Goal: Information Seeking & Learning: Check status

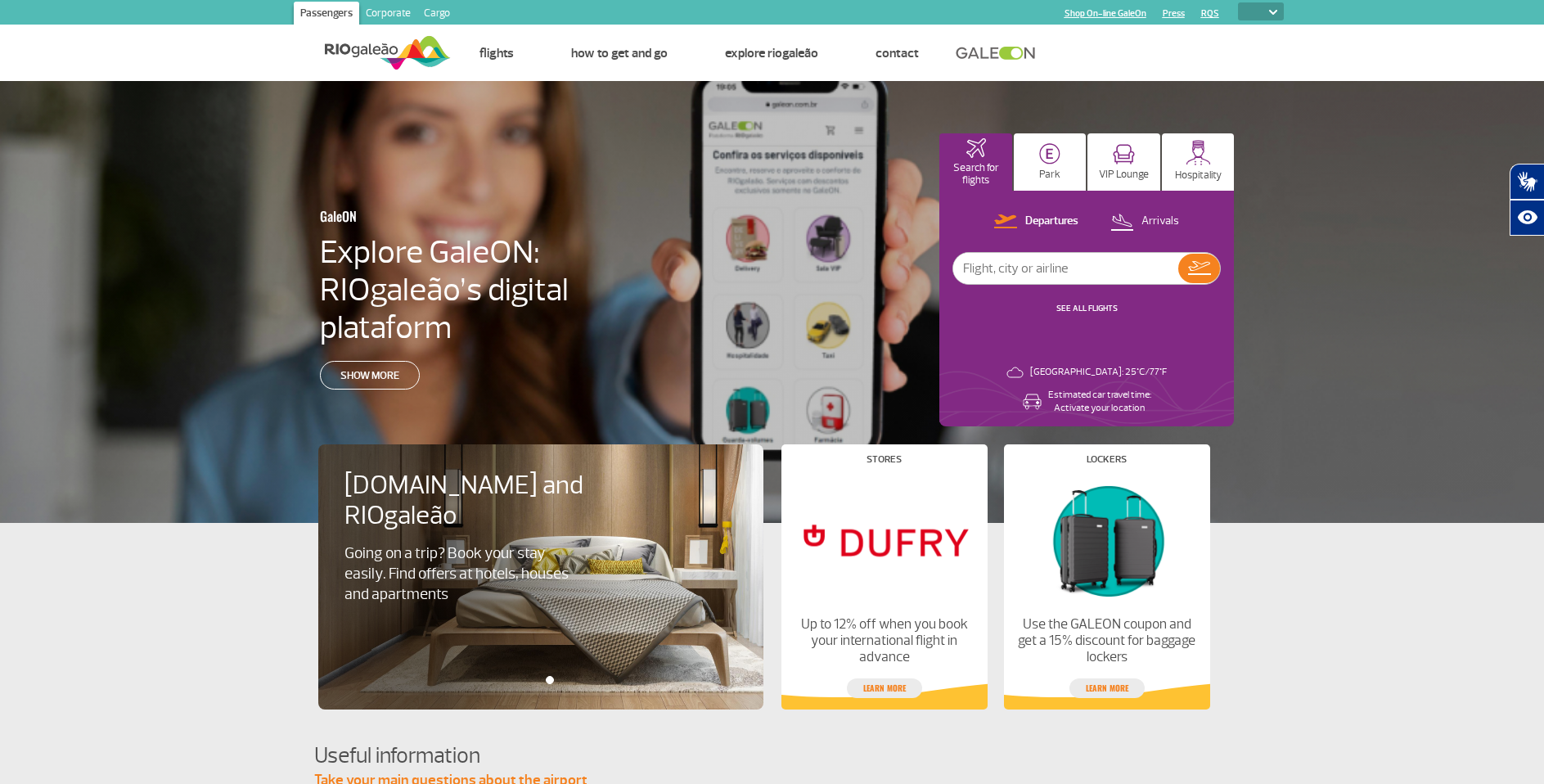
click at [1266, 9] on select "PT ENG ESP" at bounding box center [1261, 11] width 46 height 18
select select "pt-BR"
click at [1238, 3] on select "PT ENG ESP" at bounding box center [1261, 11] width 46 height 18
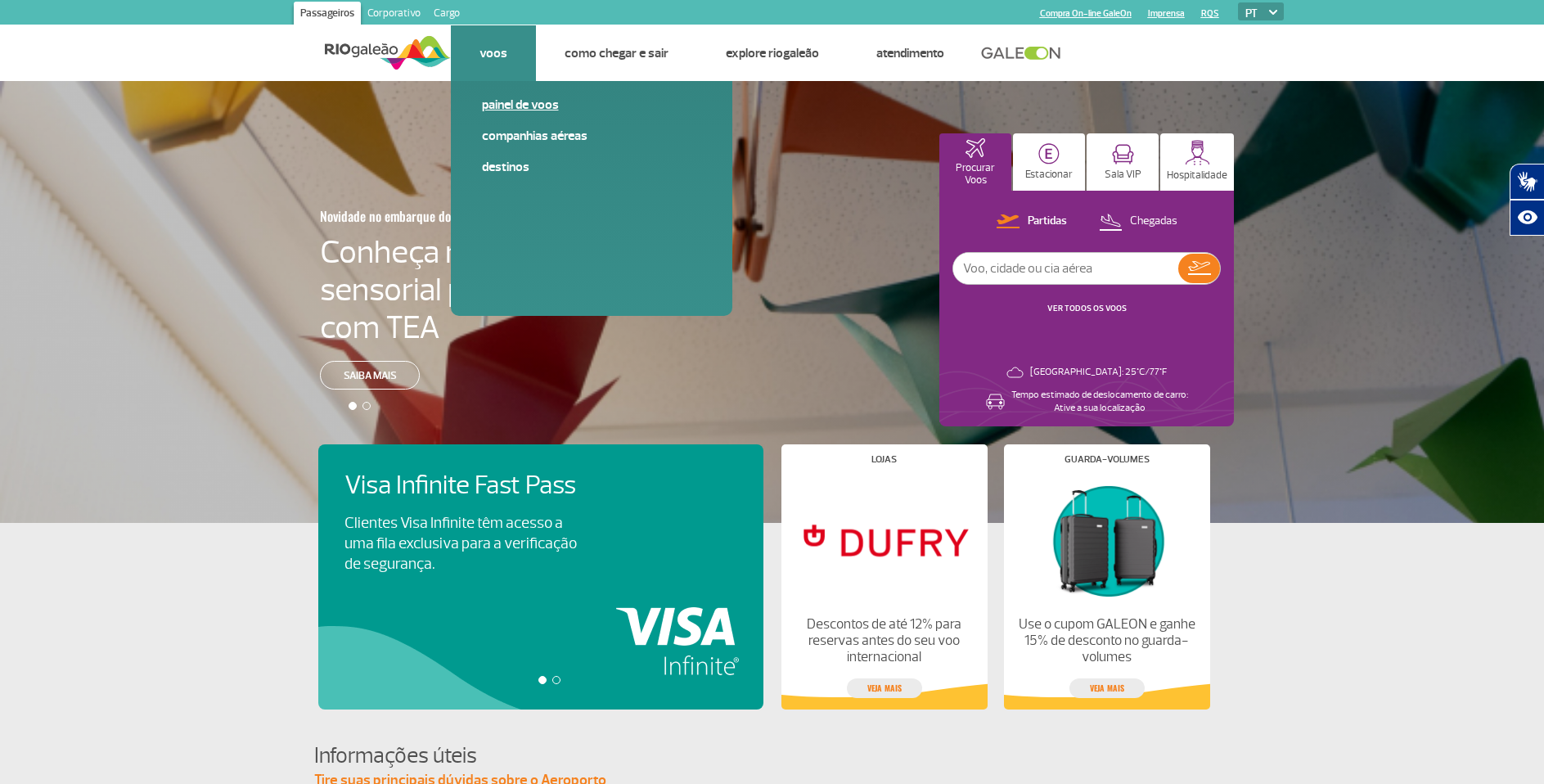
click at [493, 105] on link "Painel de voos" at bounding box center [591, 105] width 219 height 18
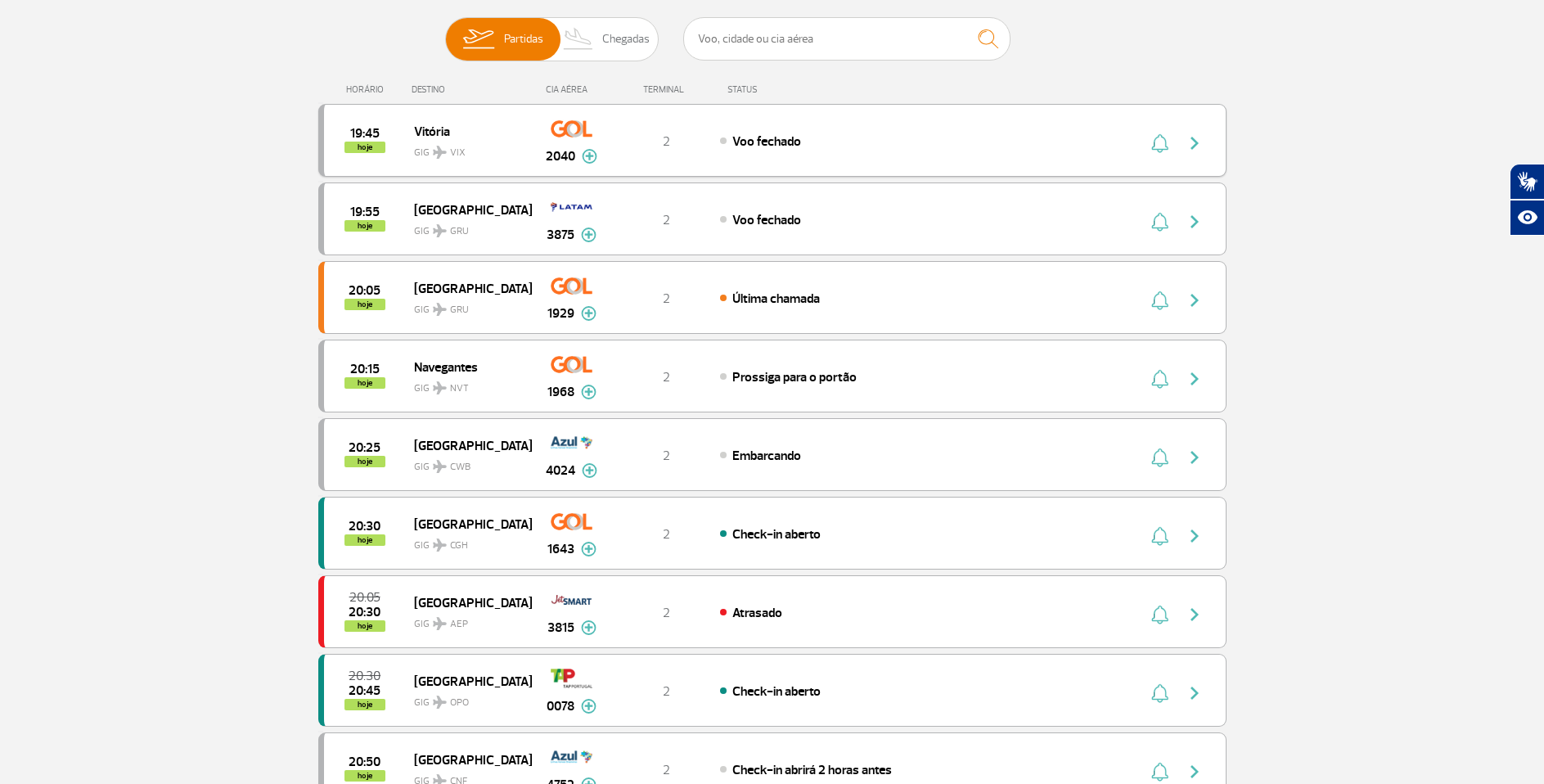
scroll to position [164, 0]
click at [622, 44] on span "Chegadas" at bounding box center [626, 40] width 48 height 43
click at [445, 32] on input "Partidas Chegadas" at bounding box center [445, 32] width 0 height 0
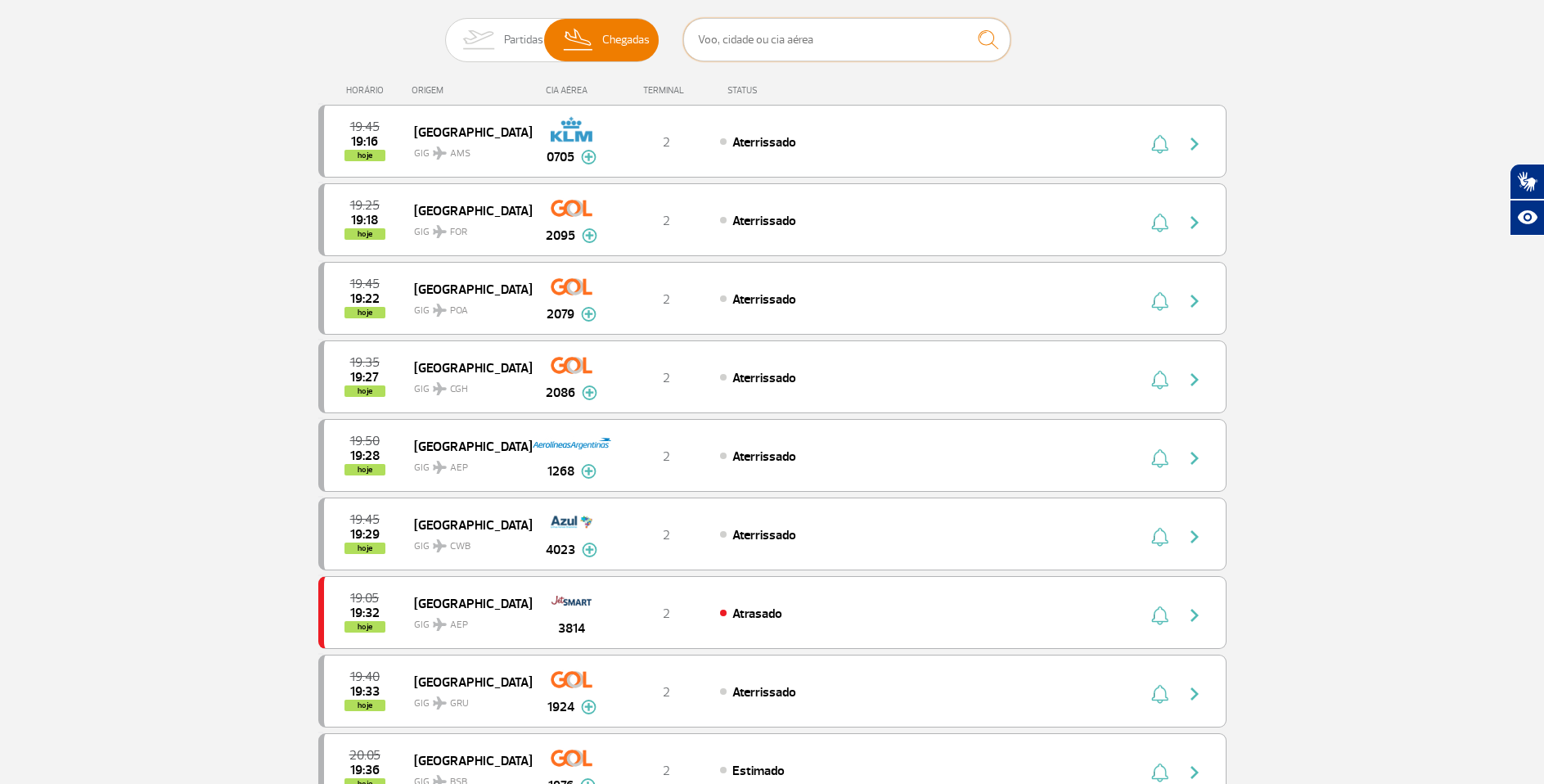
click at [821, 44] on input "text" at bounding box center [847, 40] width 327 height 44
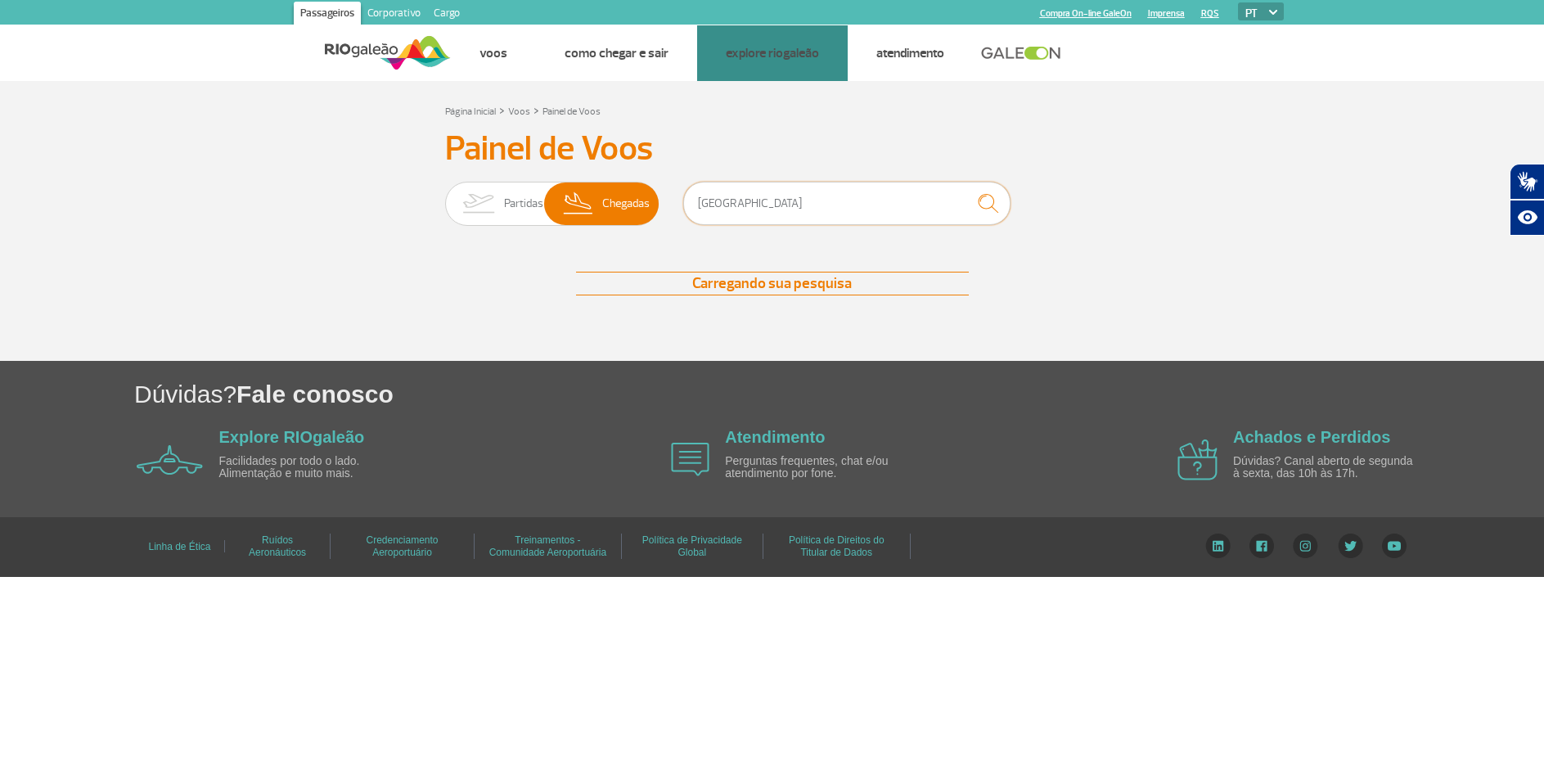
scroll to position [0, 0]
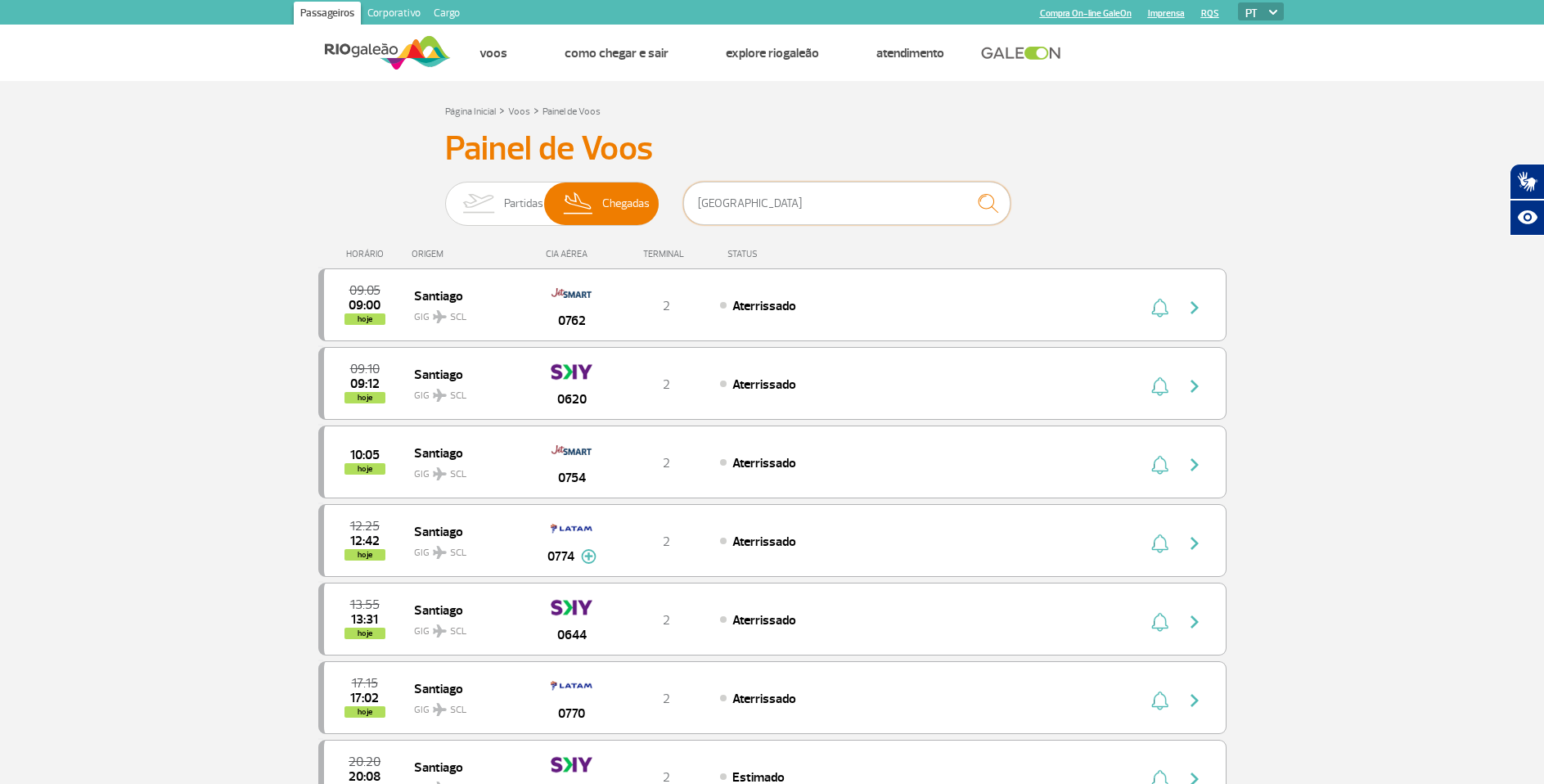
type input "[GEOGRAPHIC_DATA]"
click at [386, 179] on div "Painel de Voos Partidas Chegadas [GEOGRAPHIC_DATA] 09:05 09:00 hoje [GEOGRAPHIC…" at bounding box center [772, 637] width 908 height 1018
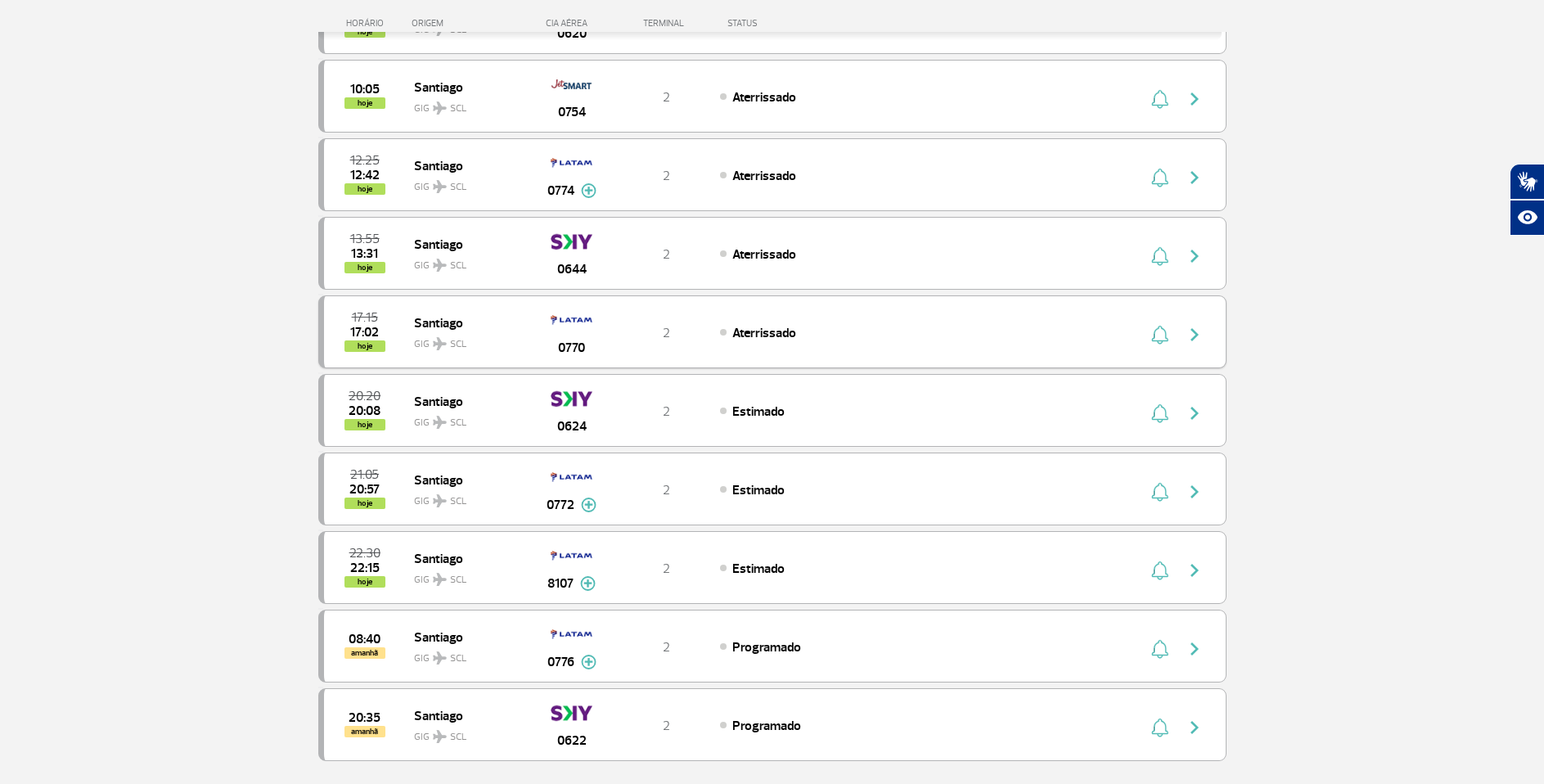
scroll to position [409, 0]
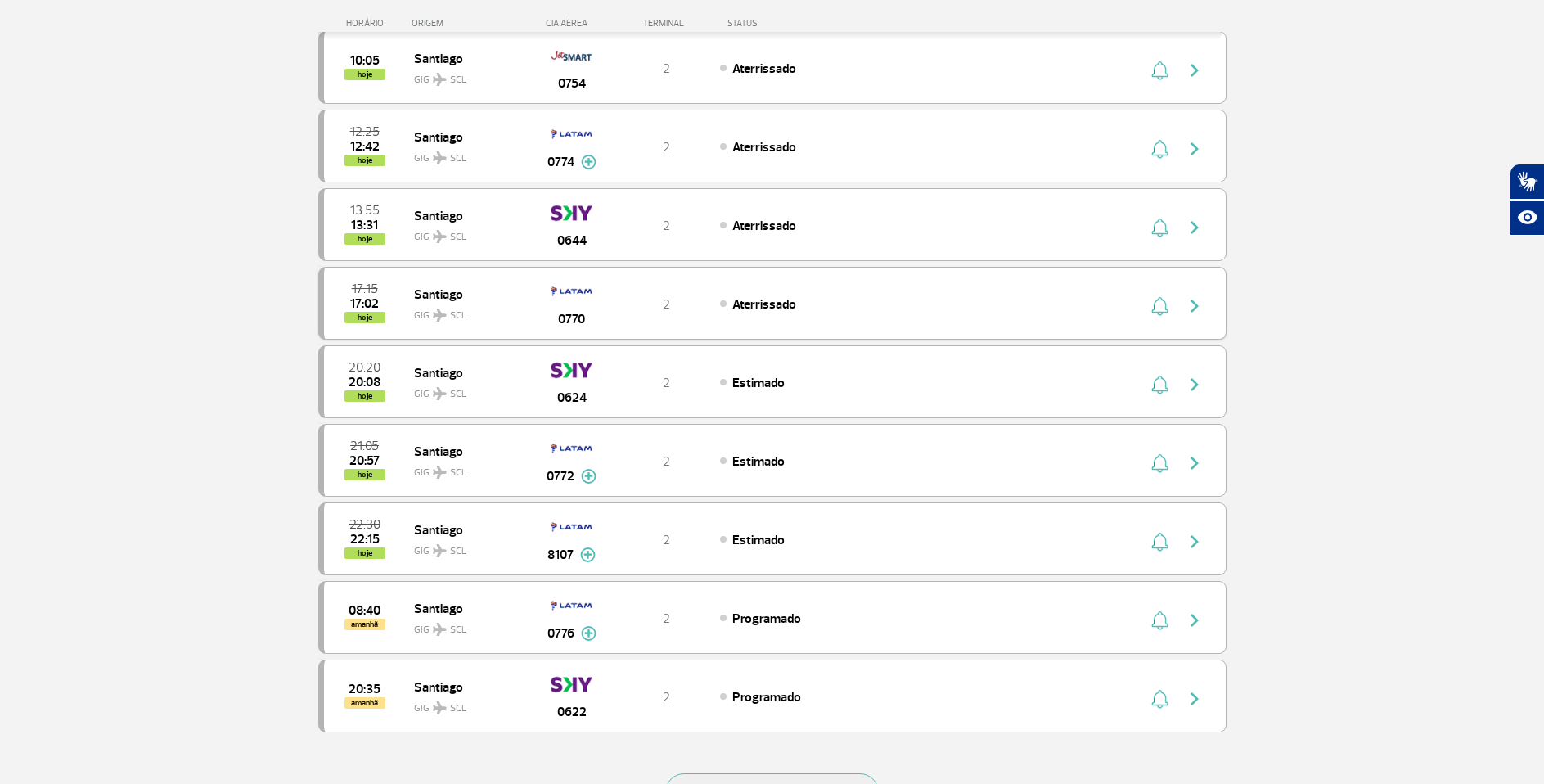
click at [1194, 301] on img "button" at bounding box center [1195, 305] width 20 height 20
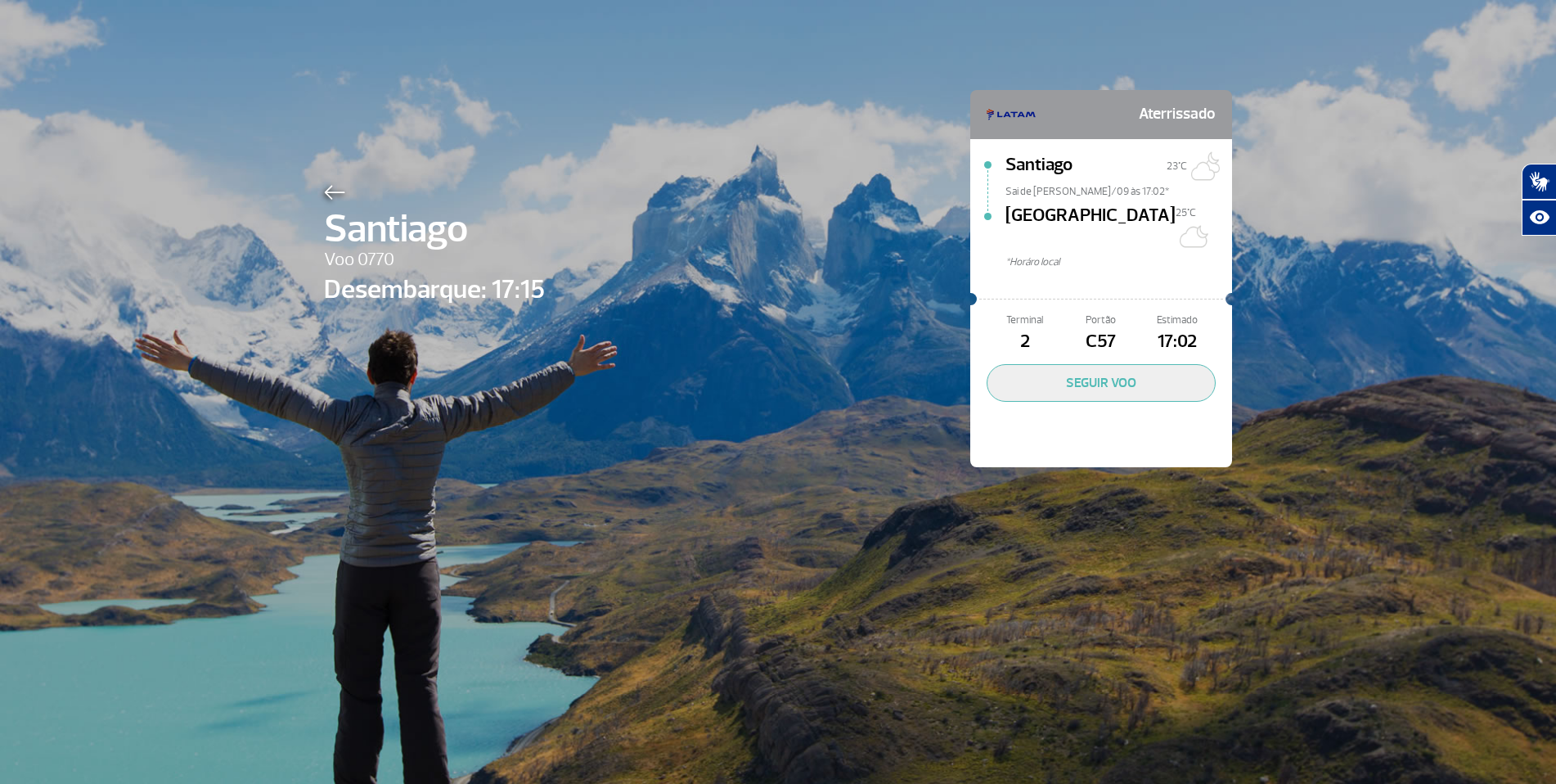
click at [324, 186] on img at bounding box center [334, 191] width 21 height 14
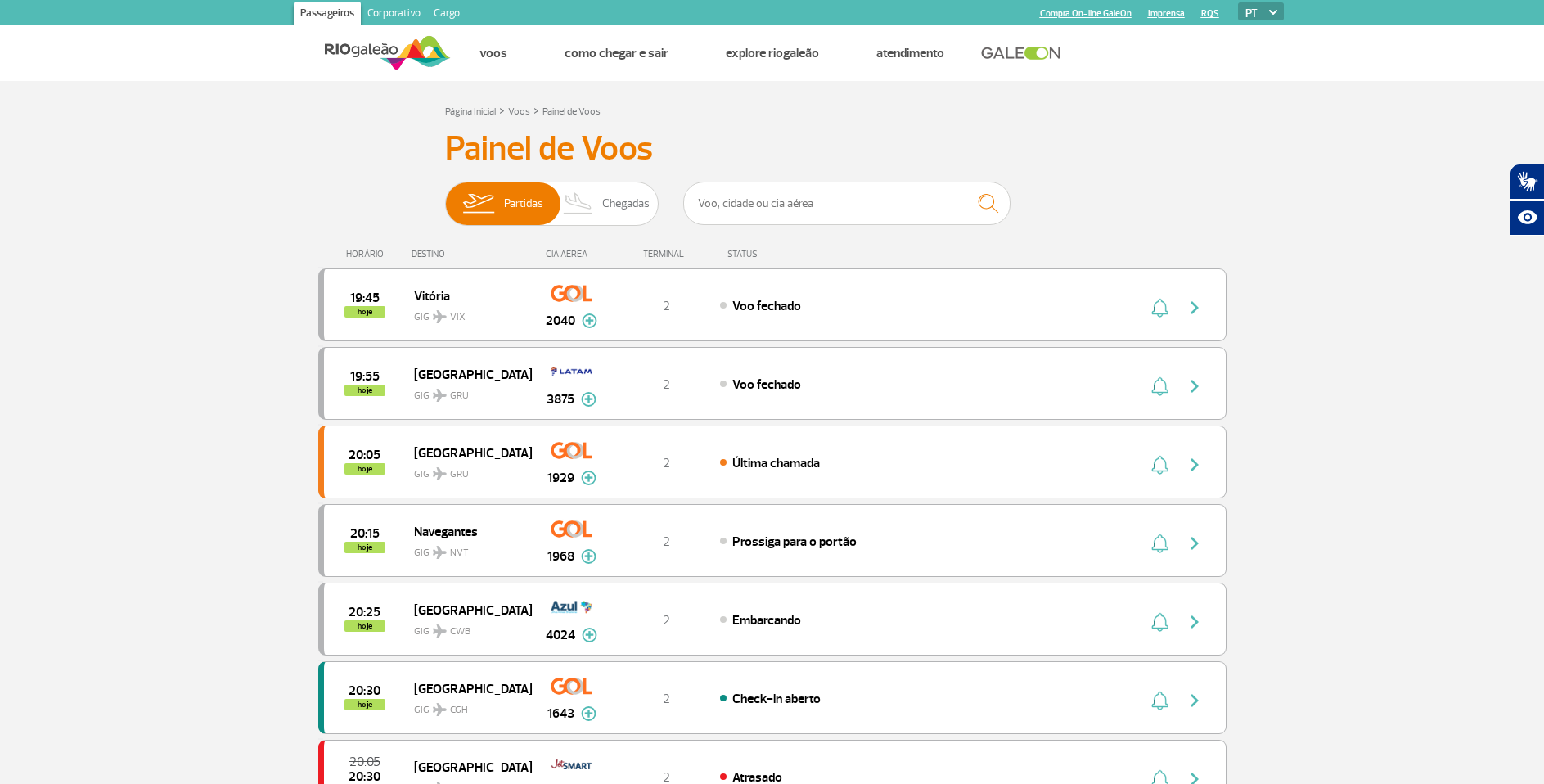
click at [400, 49] on img at bounding box center [387, 52] width 126 height 40
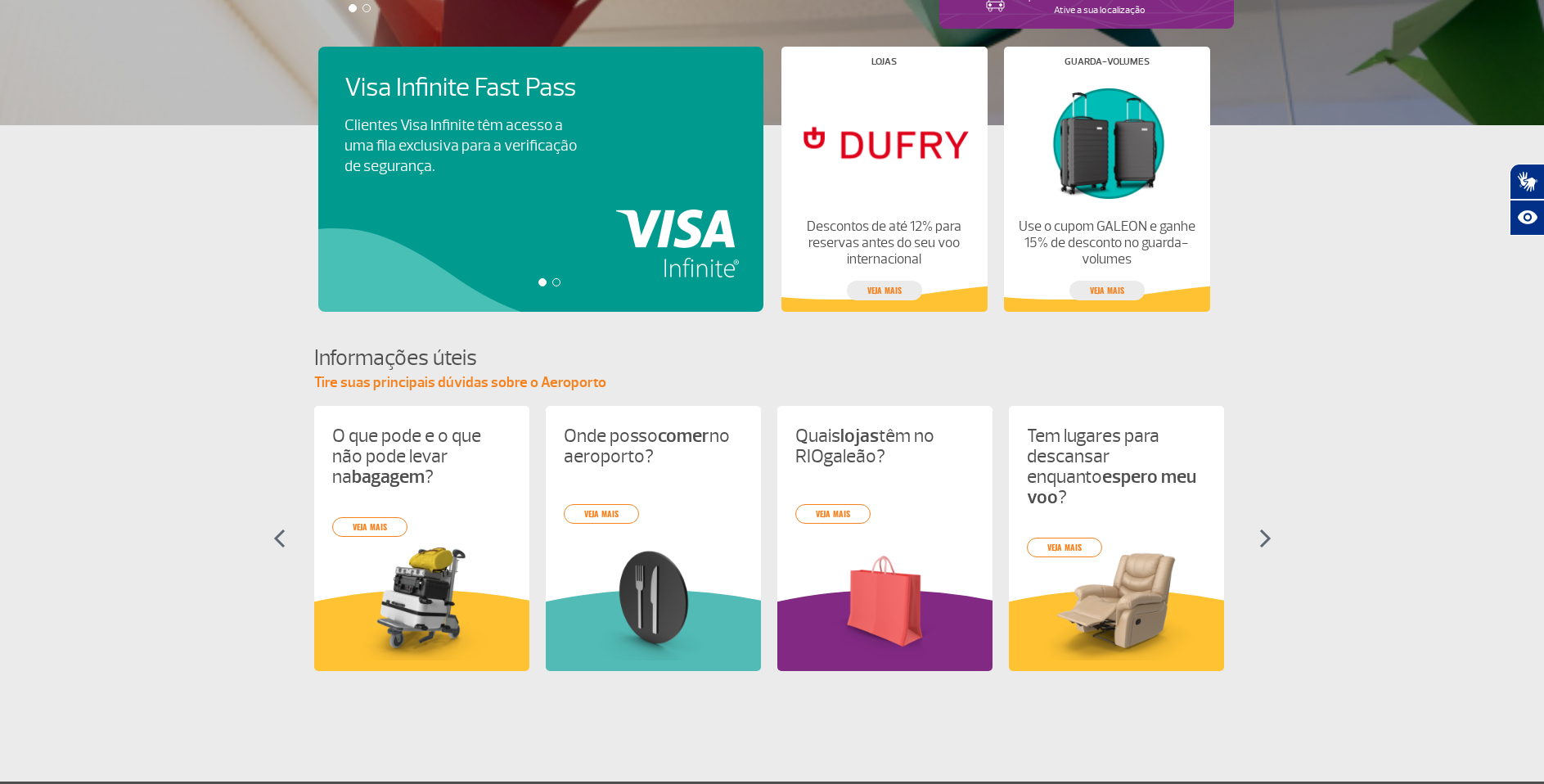
scroll to position [409, 0]
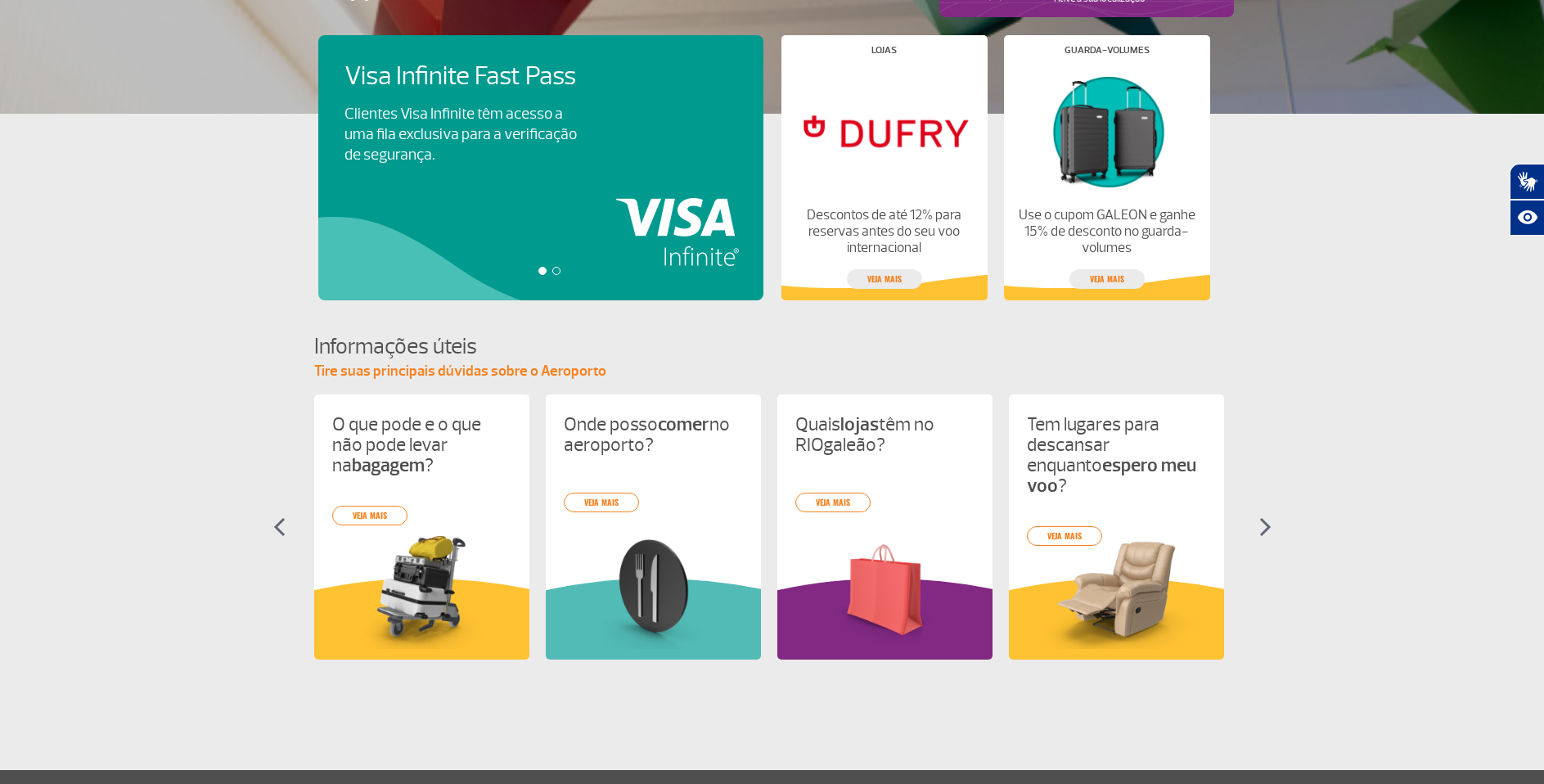
click at [559, 271] on div at bounding box center [556, 270] width 9 height 9
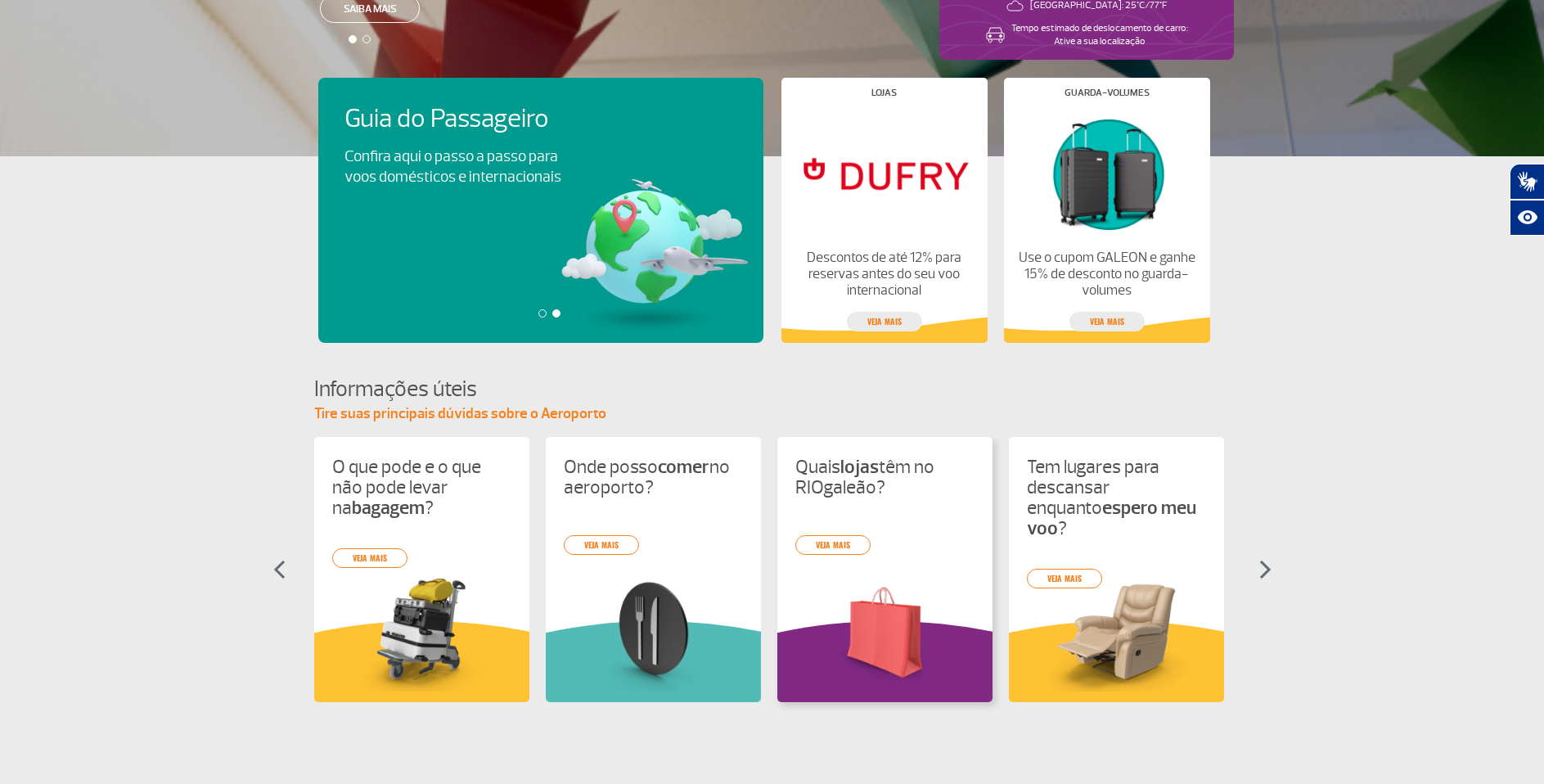
scroll to position [611, 0]
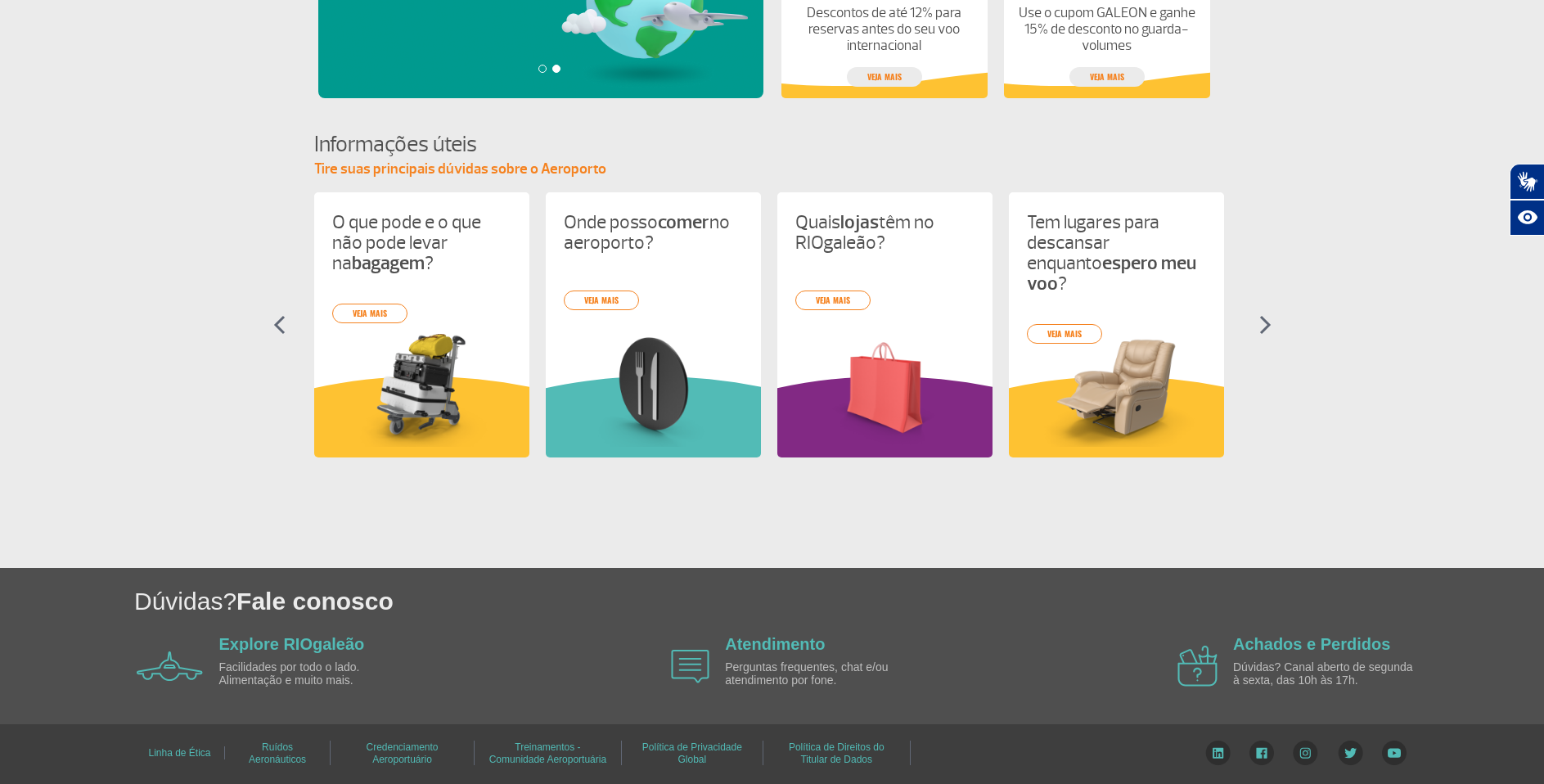
click at [1345, 748] on img at bounding box center [1351, 753] width 26 height 25
